Goal: Information Seeking & Learning: Check status

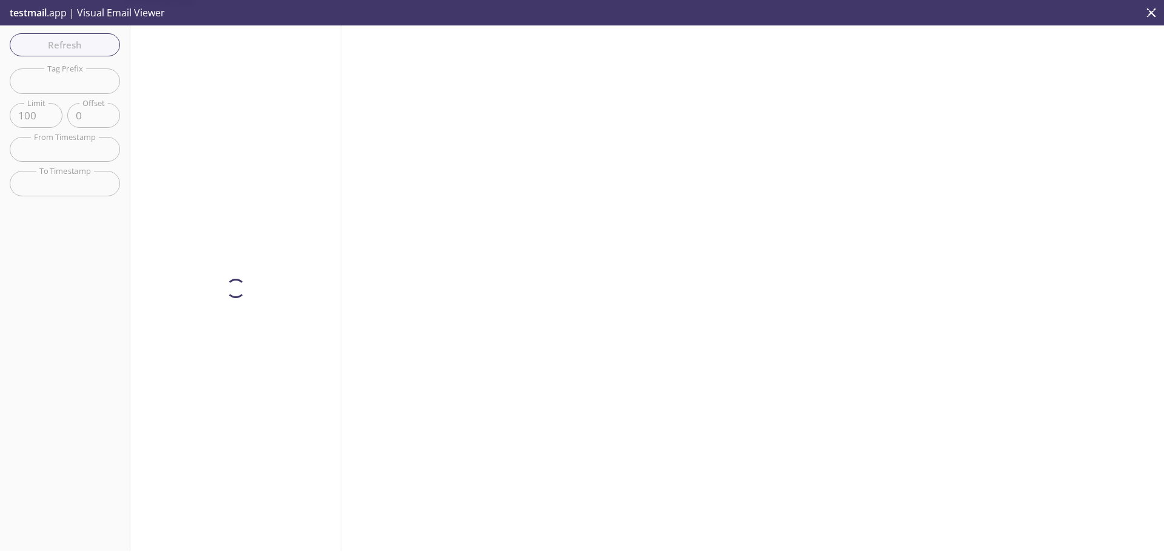
click at [88, 42] on span "Refresh" at bounding box center [64, 45] width 91 height 16
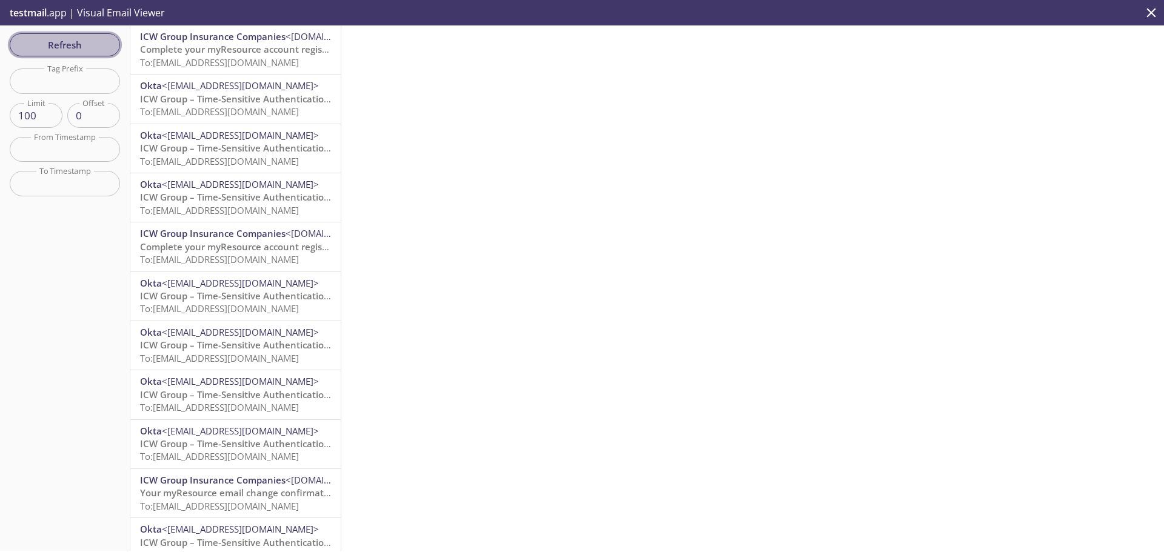
click at [36, 47] on span "Refresh" at bounding box center [64, 45] width 91 height 16
click at [219, 58] on span "To: [EMAIL_ADDRESS][DOMAIN_NAME]" at bounding box center [219, 62] width 159 height 12
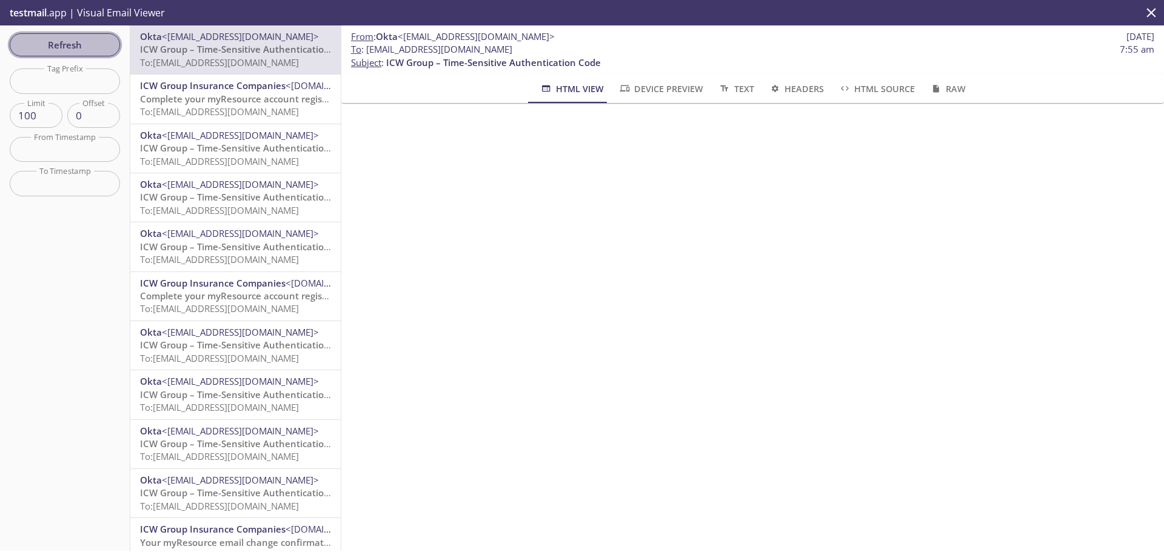
click at [44, 44] on span "Refresh" at bounding box center [64, 45] width 91 height 16
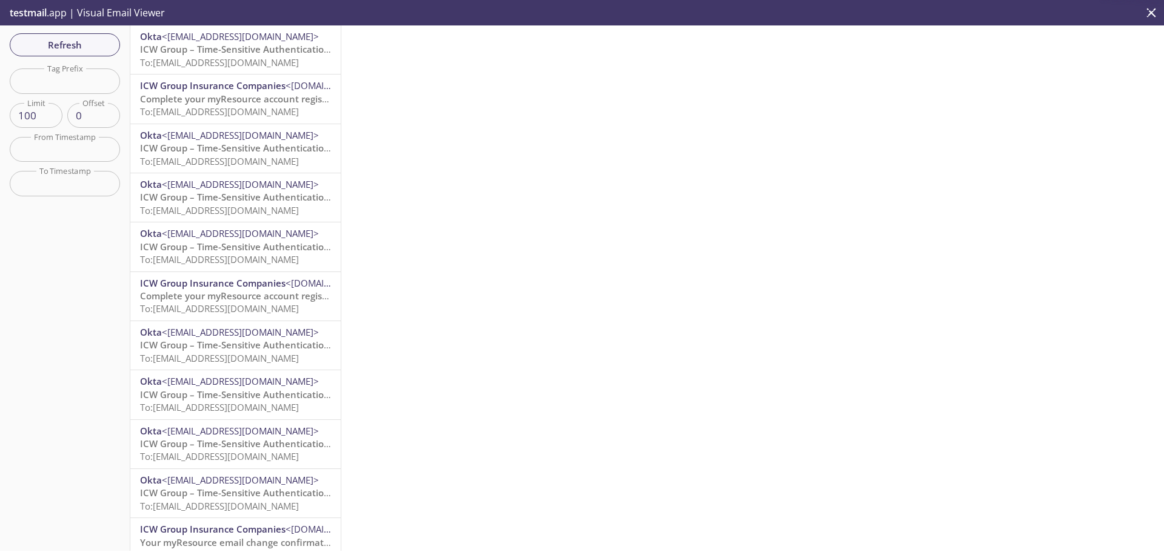
click at [252, 54] on span "ICW Group – Time-Sensitive Authentication Code" at bounding box center [247, 49] width 215 height 12
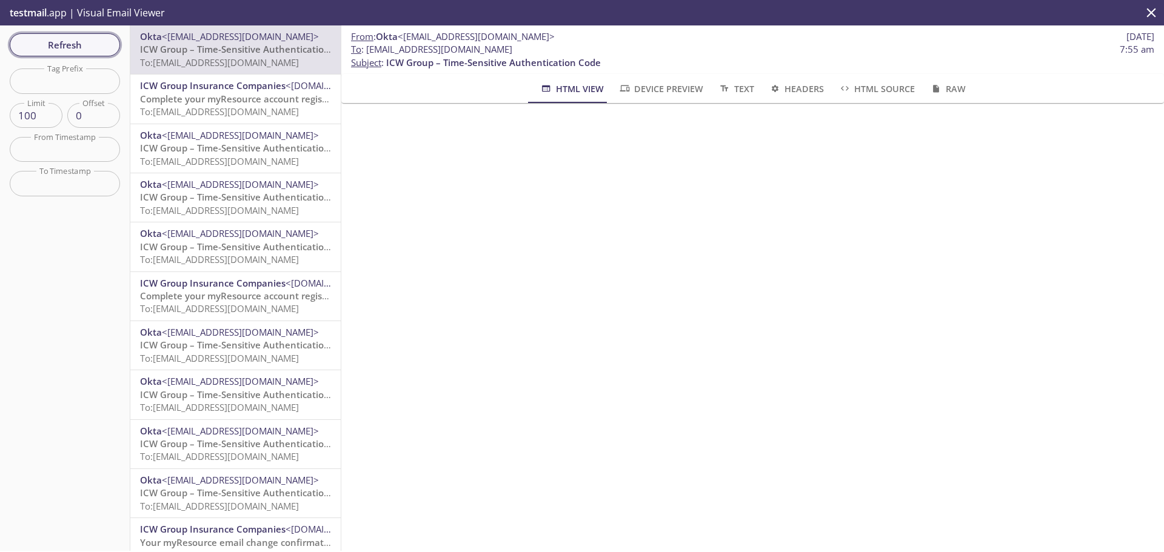
click at [83, 46] on span "Refresh" at bounding box center [64, 45] width 91 height 16
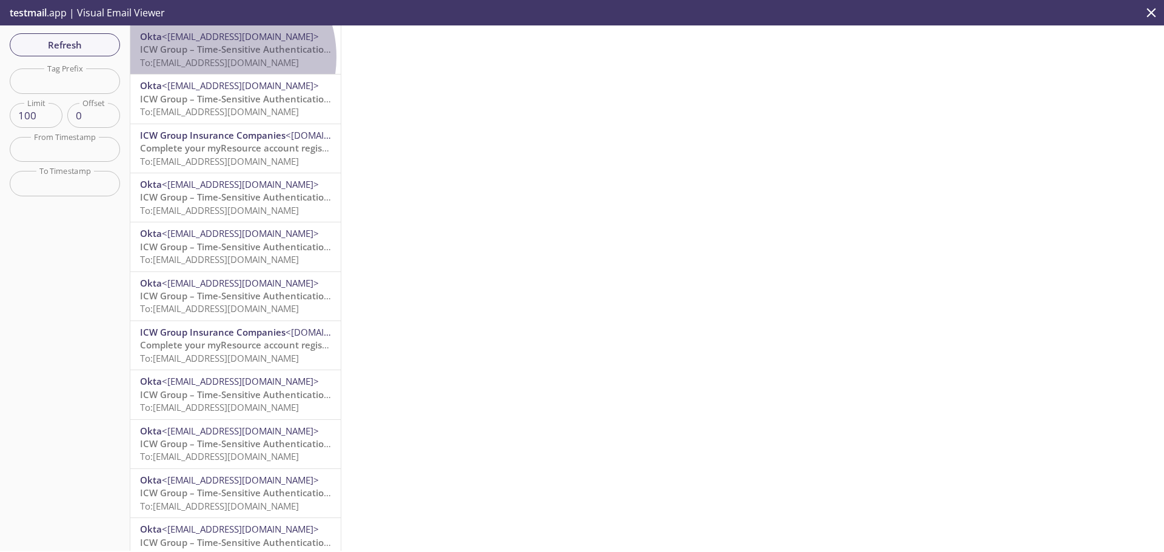
click at [215, 57] on span "To: [EMAIL_ADDRESS][DOMAIN_NAME]" at bounding box center [219, 62] width 159 height 12
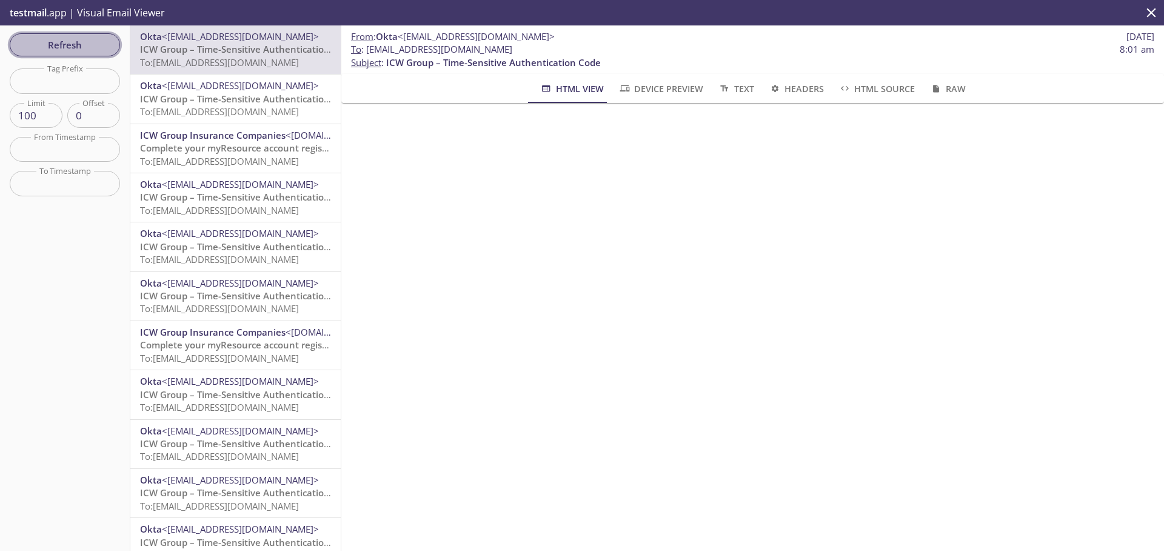
click at [59, 47] on span "Refresh" at bounding box center [64, 45] width 91 height 16
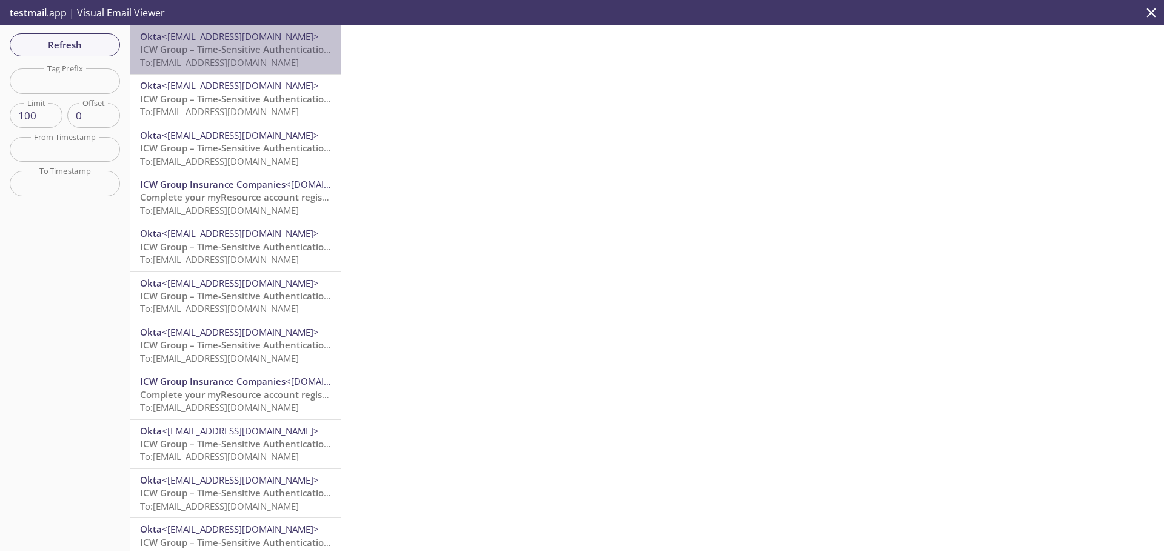
click at [237, 57] on span "To: [EMAIL_ADDRESS][DOMAIN_NAME]" at bounding box center [219, 62] width 159 height 12
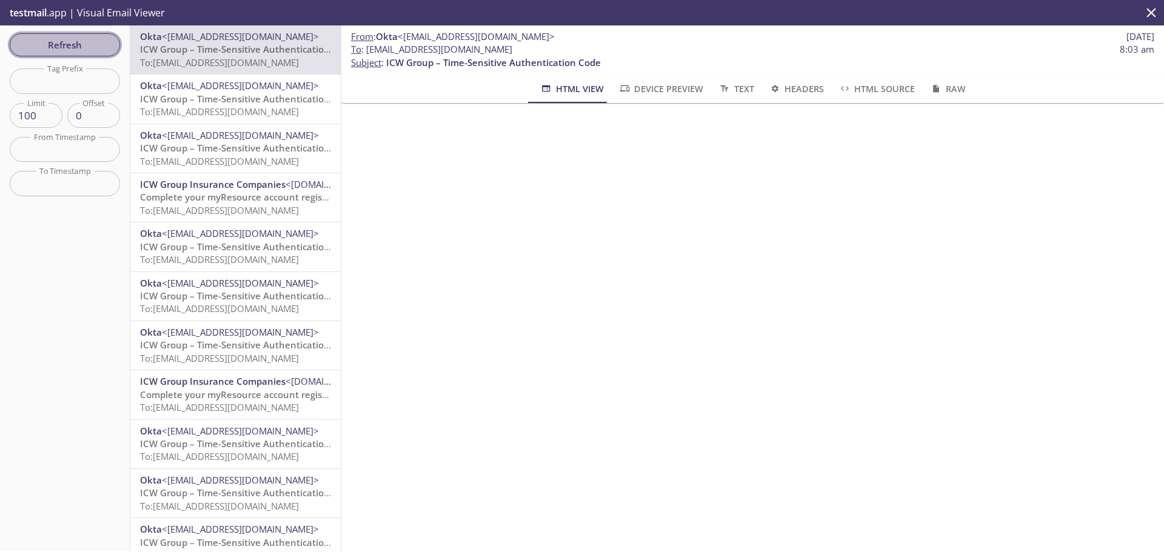
drag, startPoint x: 53, startPoint y: 46, endPoint x: 179, endPoint y: 80, distance: 130.0
click at [56, 46] on span "Refresh" at bounding box center [64, 45] width 91 height 16
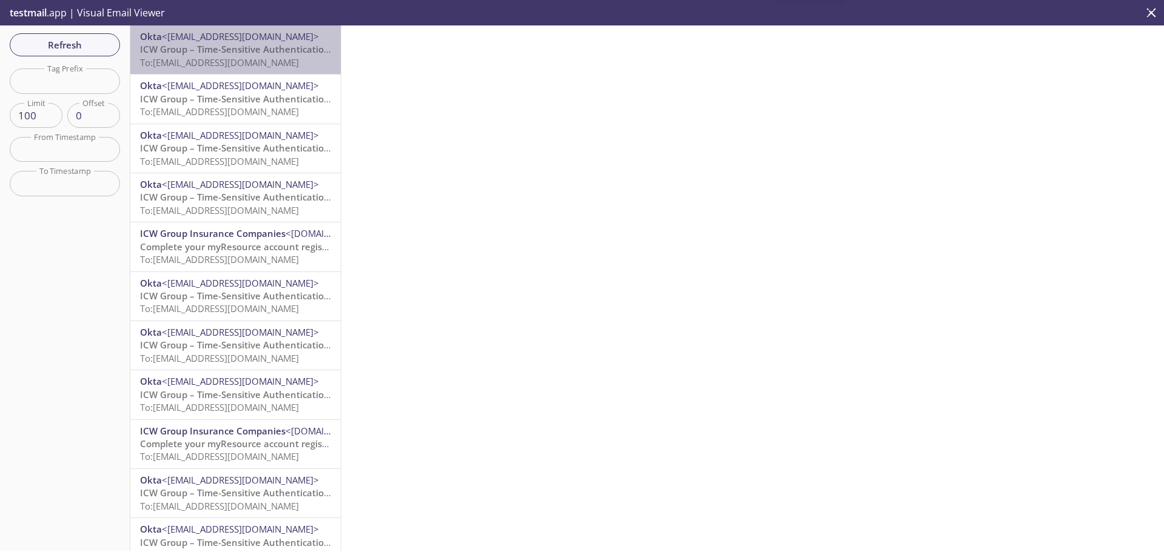
click at [255, 57] on span "To: [EMAIL_ADDRESS][DOMAIN_NAME]" at bounding box center [219, 62] width 159 height 12
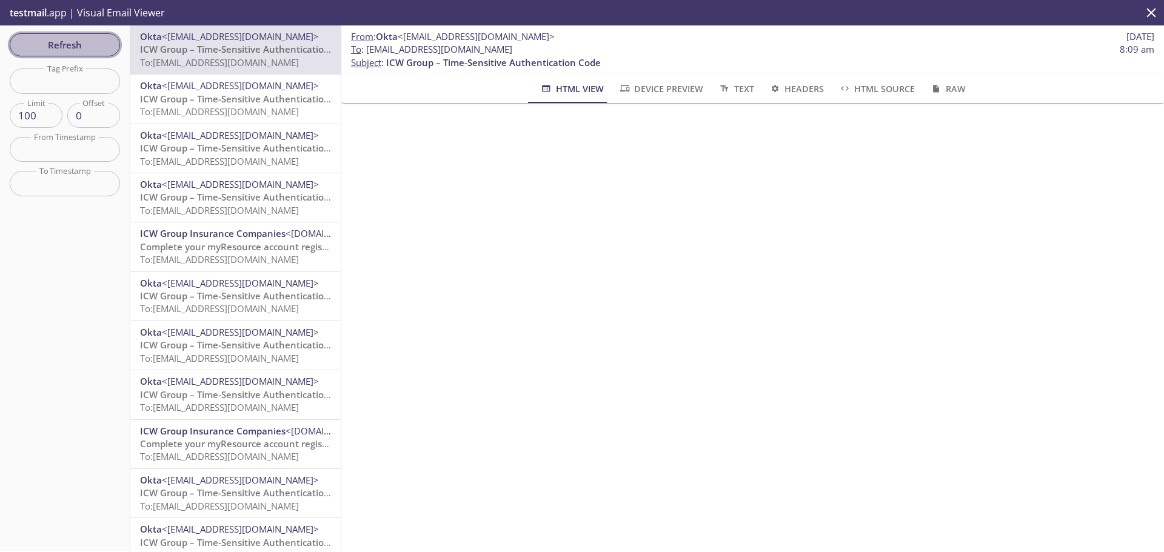
click at [78, 47] on span "Refresh" at bounding box center [64, 45] width 91 height 16
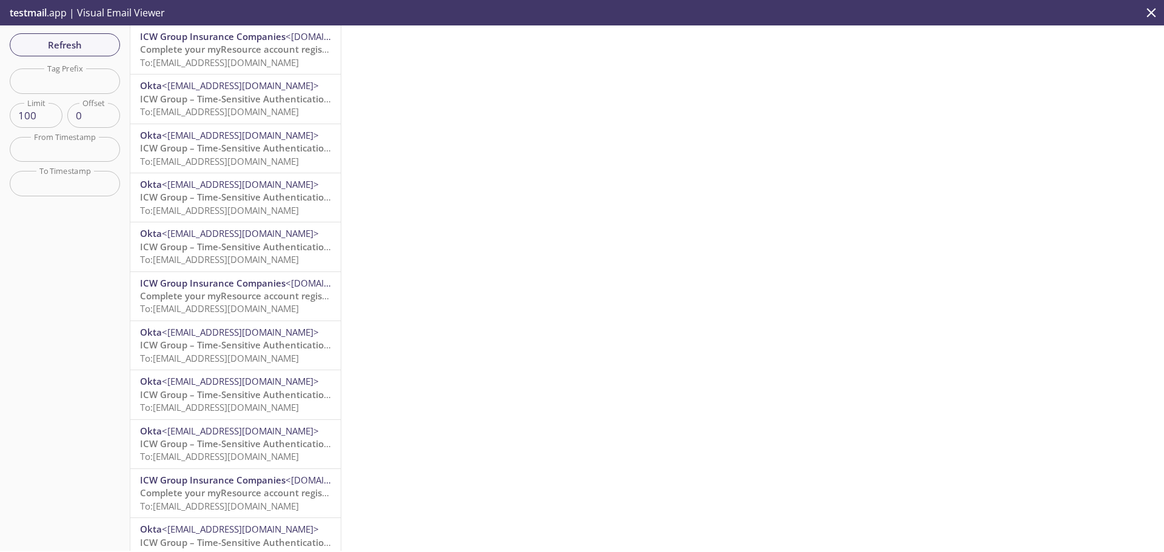
click at [219, 53] on span "Complete your myResource account registration" at bounding box center [246, 49] width 212 height 12
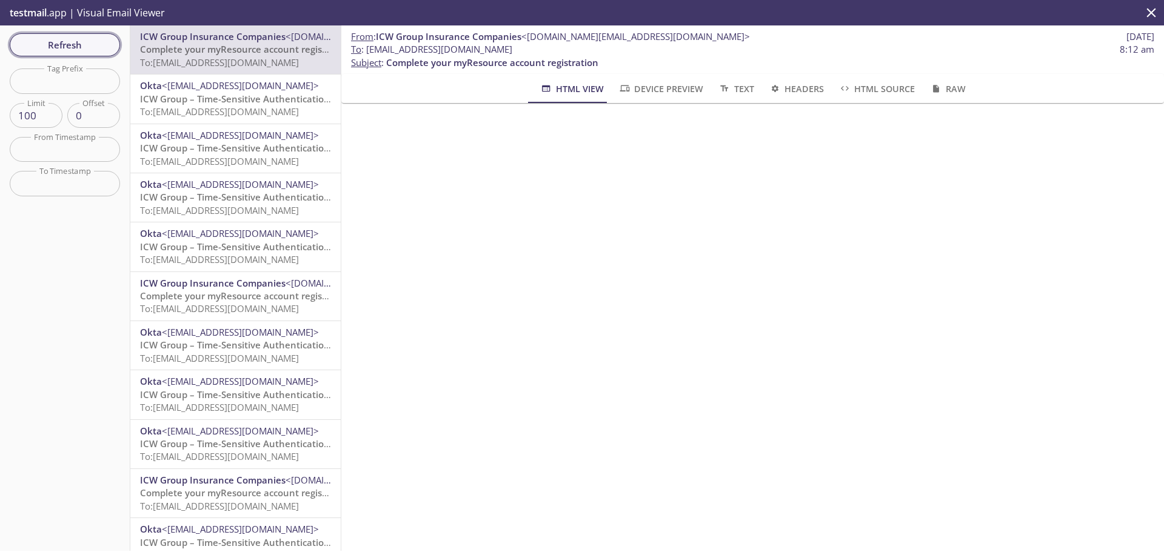
click at [50, 48] on span "Refresh" at bounding box center [64, 45] width 91 height 16
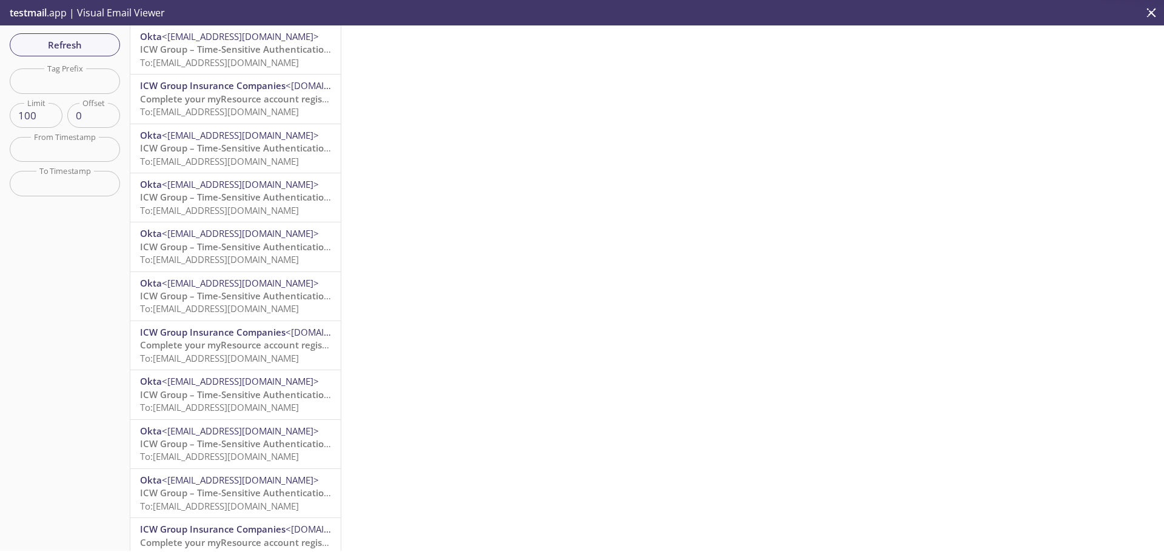
click at [253, 57] on span "To: [EMAIL_ADDRESS][DOMAIN_NAME]" at bounding box center [219, 62] width 159 height 12
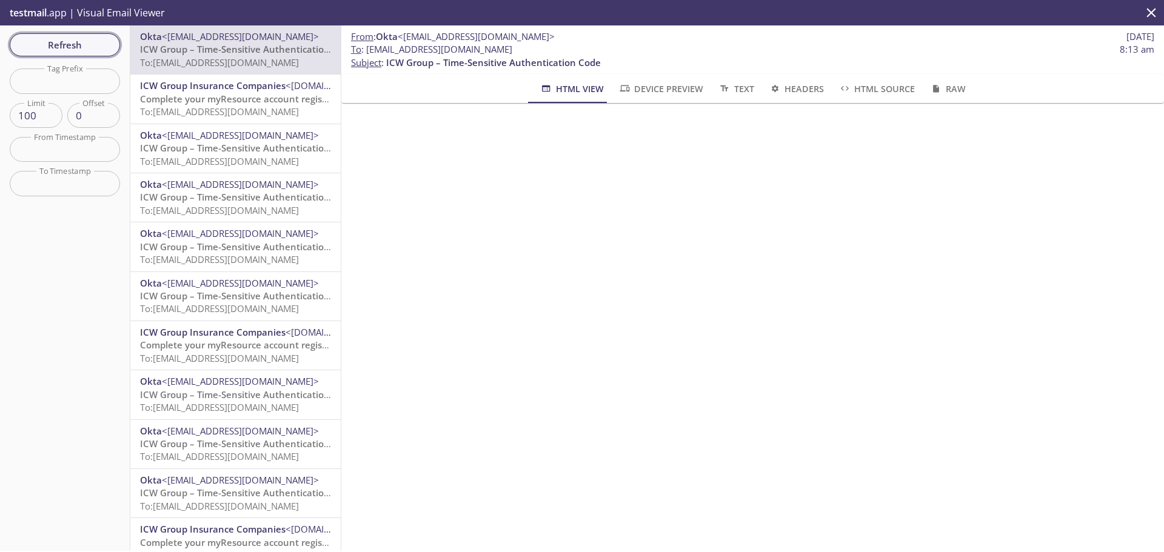
click at [79, 43] on span "Refresh" at bounding box center [64, 45] width 91 height 16
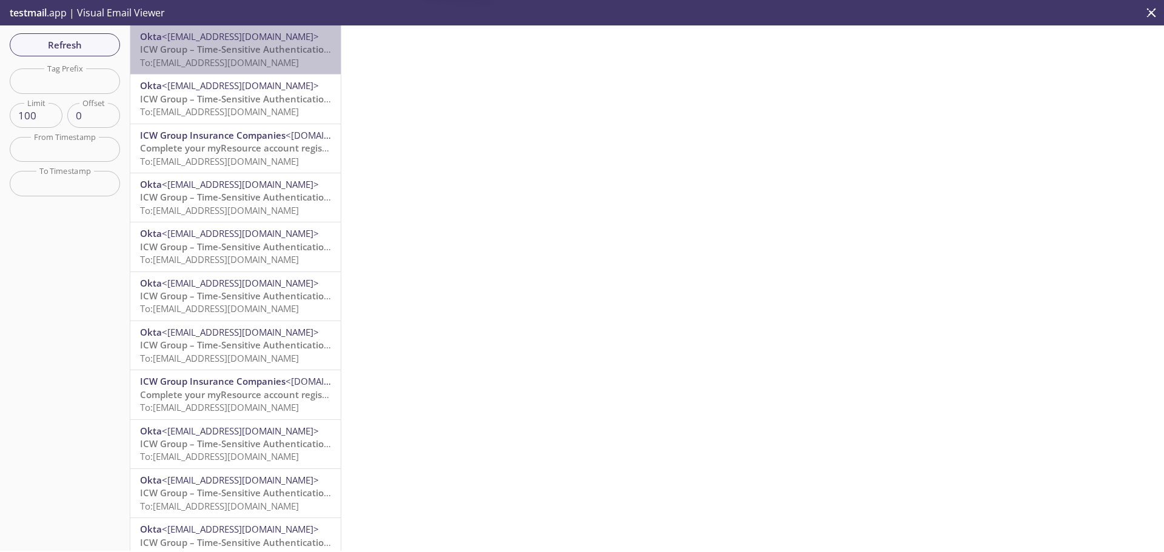
click at [249, 62] on span "To: [EMAIL_ADDRESS][DOMAIN_NAME]" at bounding box center [219, 62] width 159 height 12
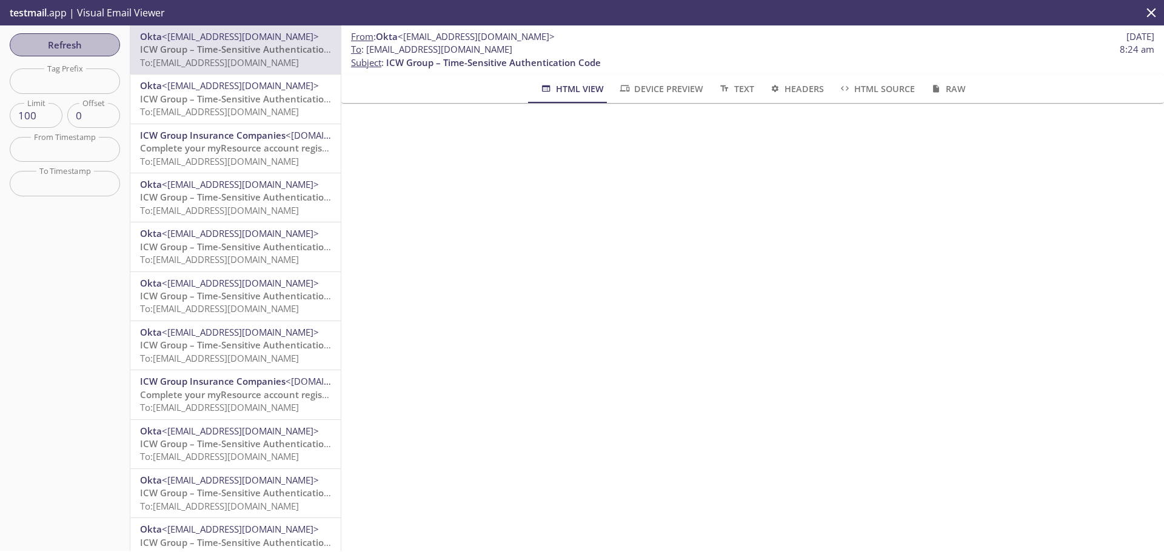
drag, startPoint x: 77, startPoint y: 48, endPoint x: 129, endPoint y: 52, distance: 51.6
click at [80, 48] on span "Refresh" at bounding box center [64, 45] width 91 height 16
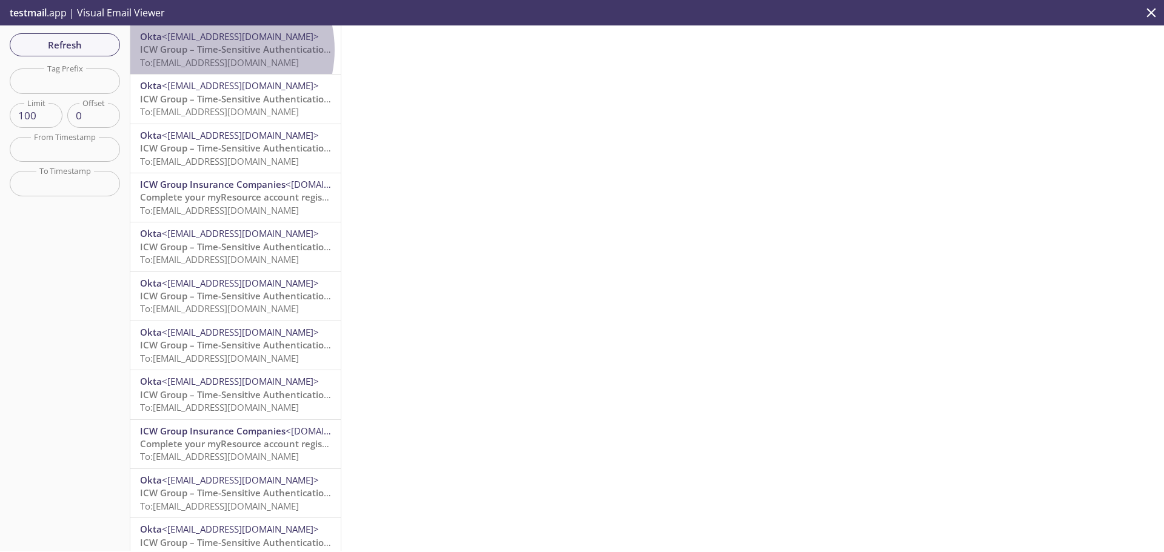
click at [215, 50] on span "ICW Group – Time-Sensitive Authentication Code" at bounding box center [247, 49] width 215 height 12
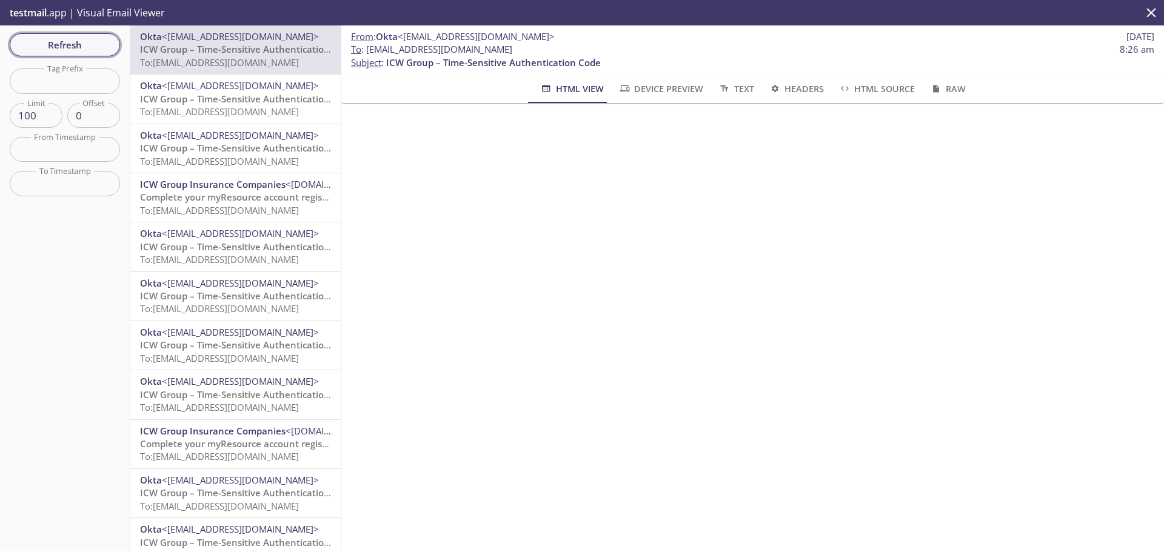
drag, startPoint x: 58, startPoint y: 47, endPoint x: 73, endPoint y: 48, distance: 15.8
click at [58, 46] on span "Refresh" at bounding box center [64, 45] width 91 height 16
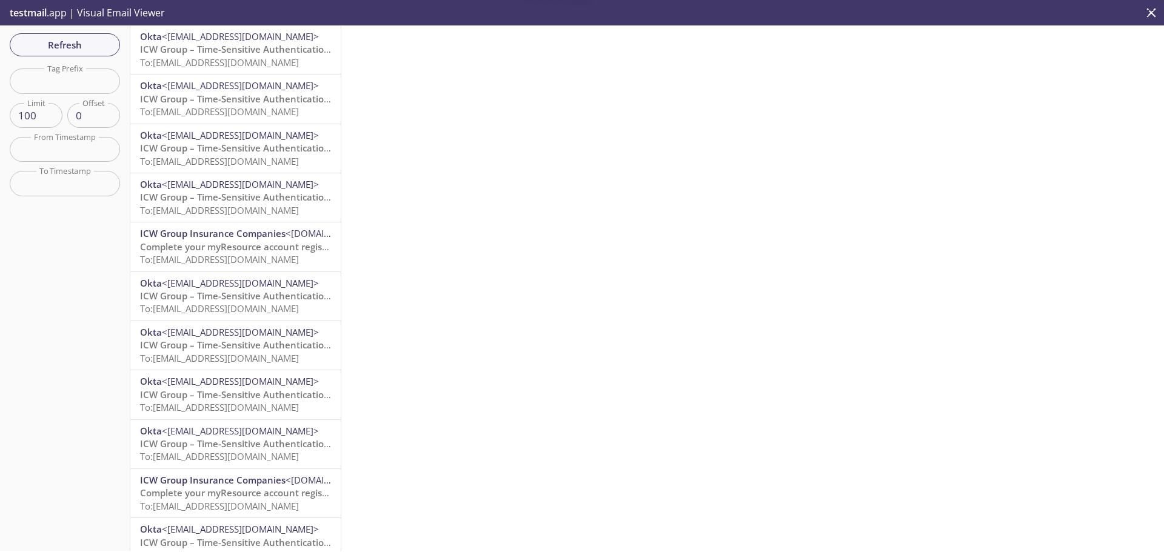
click at [238, 59] on span "To: [EMAIL_ADDRESS][DOMAIN_NAME]" at bounding box center [219, 62] width 159 height 12
